Goal: Task Accomplishment & Management: Use online tool/utility

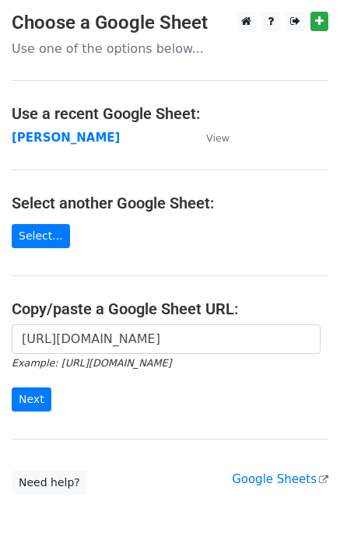
type input "[URL][DOMAIN_NAME]"
click at [30, 397] on input "Next" at bounding box center [32, 400] width 40 height 24
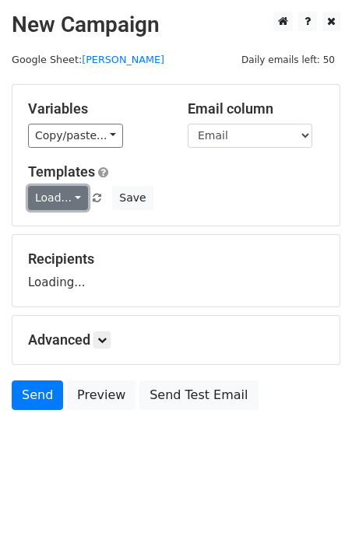
drag, startPoint x: 47, startPoint y: 195, endPoint x: 52, endPoint y: 202, distance: 8.4
click at [48, 196] on link "Load..." at bounding box center [58, 198] width 60 height 24
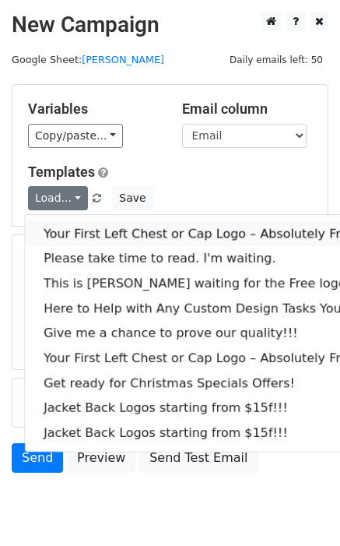
click at [65, 224] on link "Your First Left Chest or Cap Logo – Absolutely Free" at bounding box center [210, 233] width 371 height 25
